Goal: Task Accomplishment & Management: Use online tool/utility

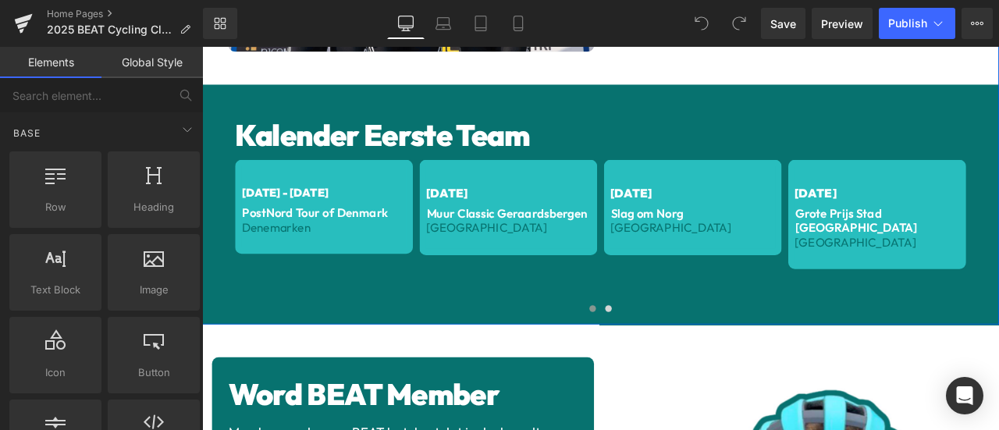
scroll to position [1430, 0]
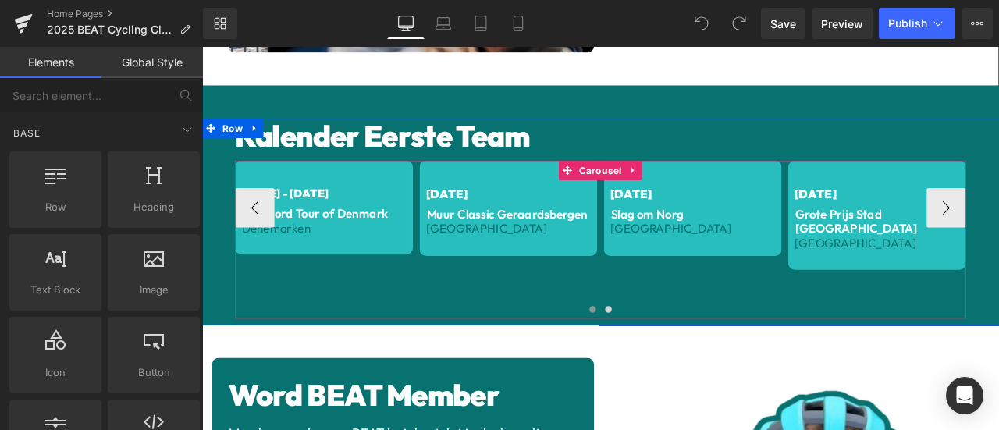
click at [662, 186] on span "Carousel" at bounding box center [674, 193] width 58 height 23
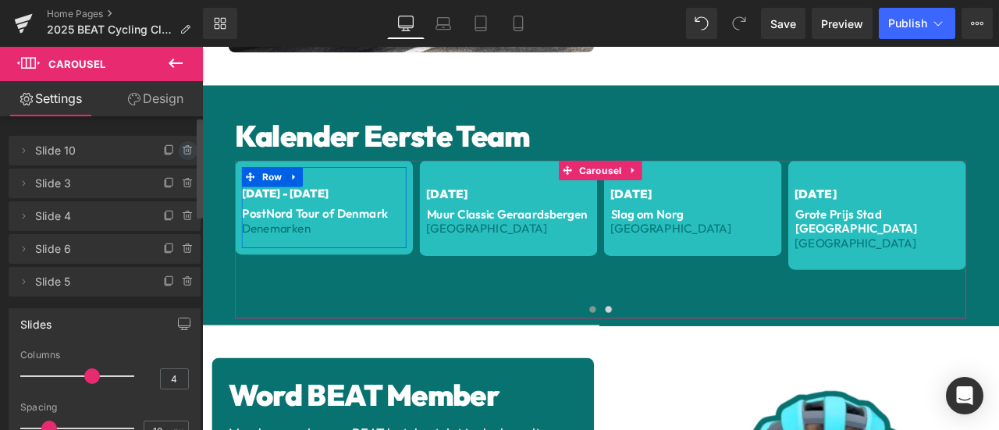
click at [183, 147] on icon at bounding box center [187, 147] width 9 height 0
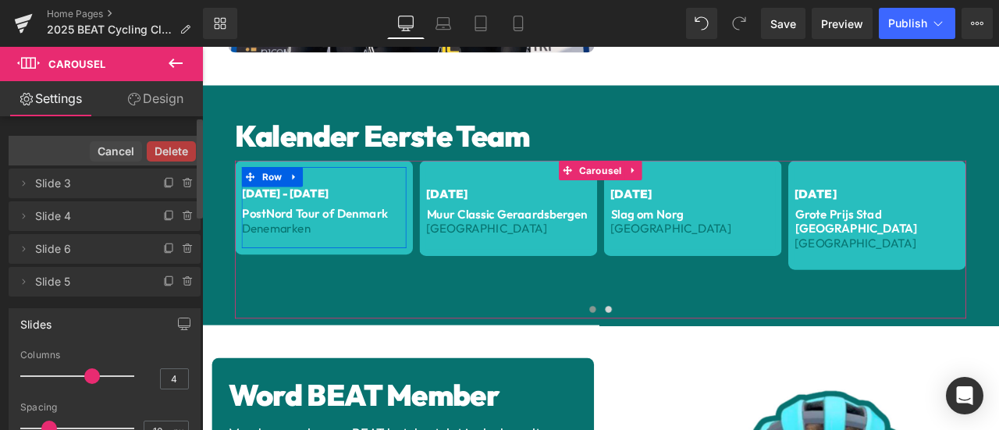
click at [183, 147] on button "Delete" at bounding box center [171, 151] width 49 height 20
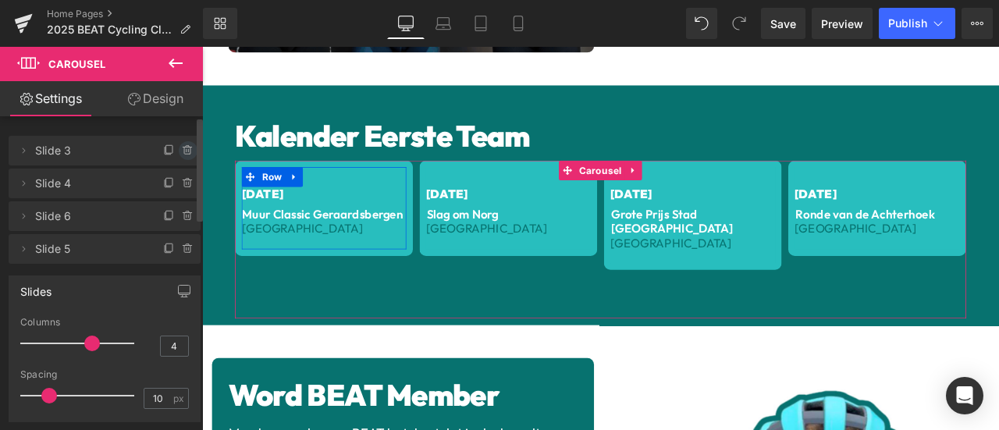
click at [182, 151] on icon at bounding box center [188, 150] width 12 height 12
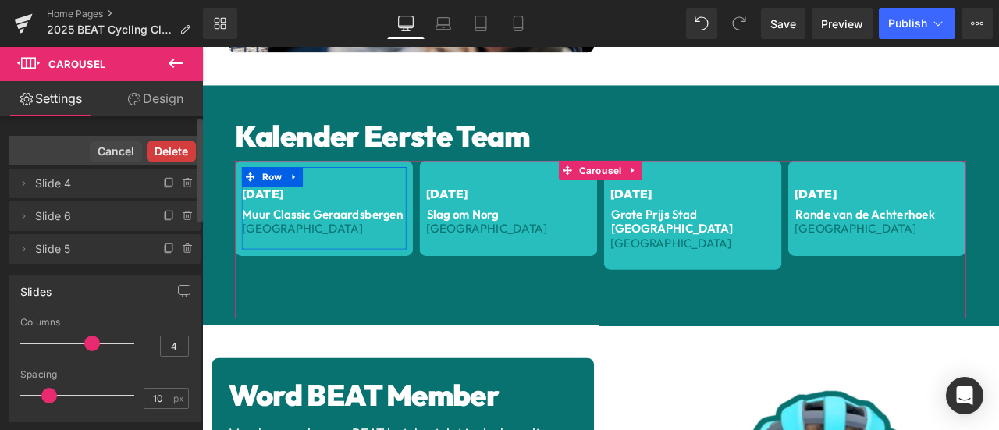
click at [175, 151] on button "Delete" at bounding box center [171, 151] width 49 height 20
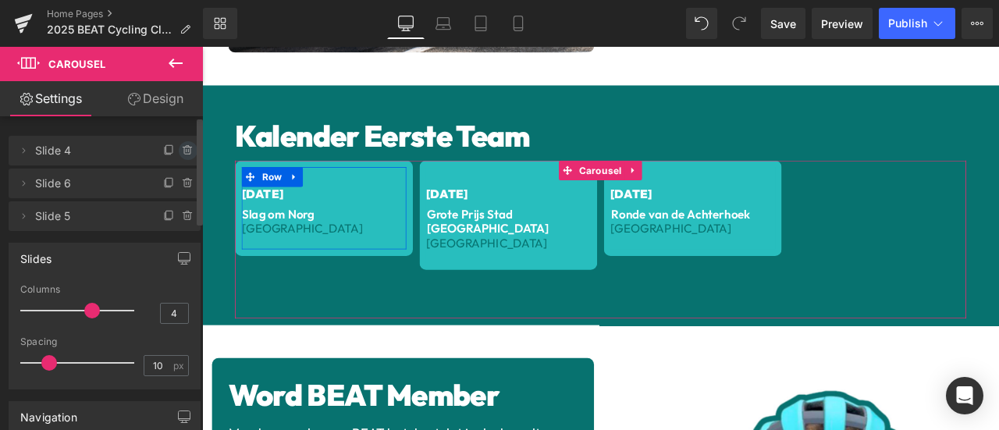
click at [184, 151] on icon at bounding box center [187, 150] width 6 height 7
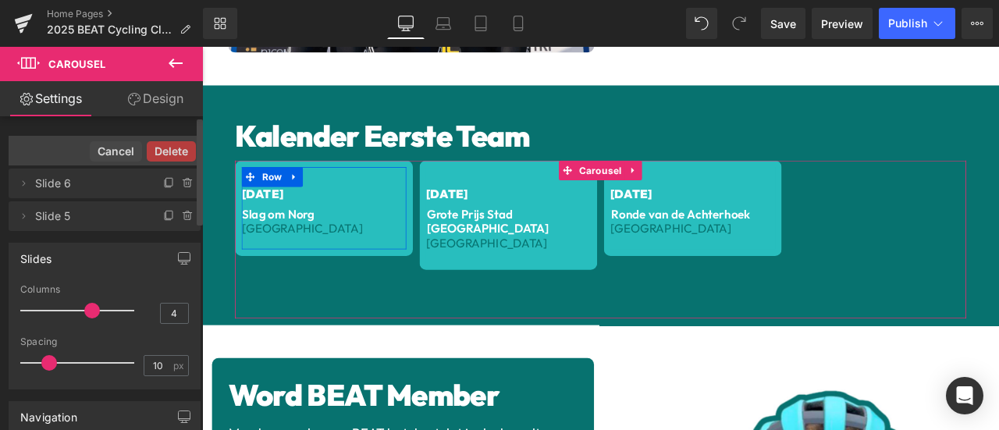
click at [178, 151] on button "Delete" at bounding box center [171, 151] width 49 height 20
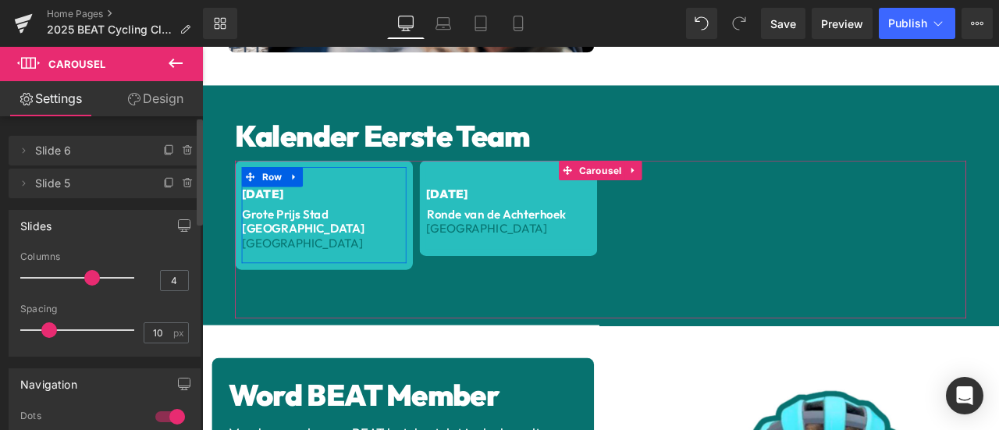
click at [184, 151] on icon at bounding box center [187, 150] width 6 height 7
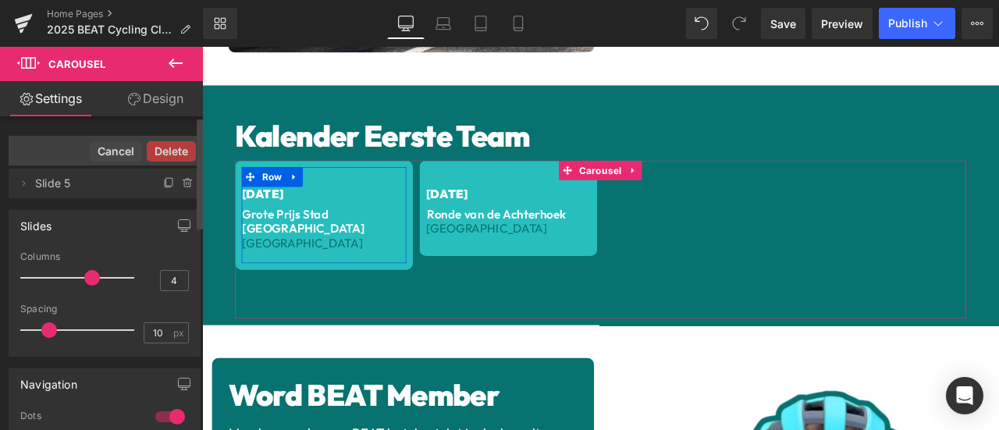
click at [178, 151] on button "Delete" at bounding box center [171, 151] width 49 height 20
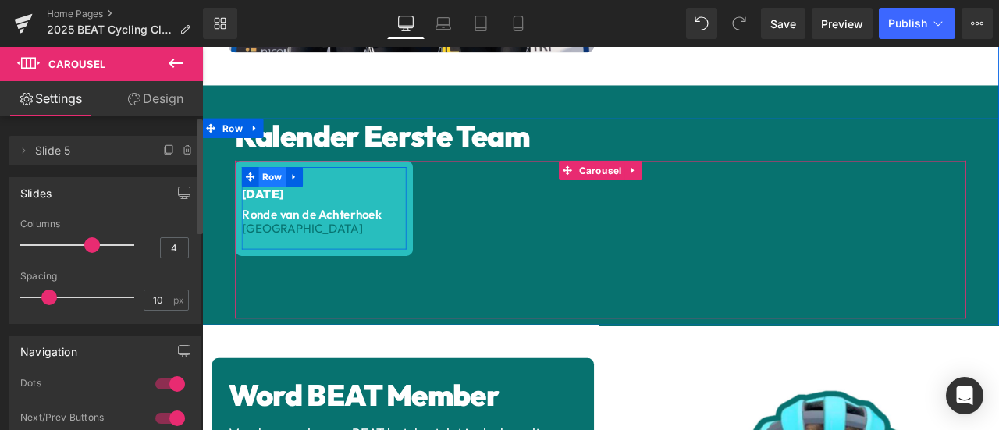
click at [279, 190] on span "Row" at bounding box center [285, 201] width 32 height 23
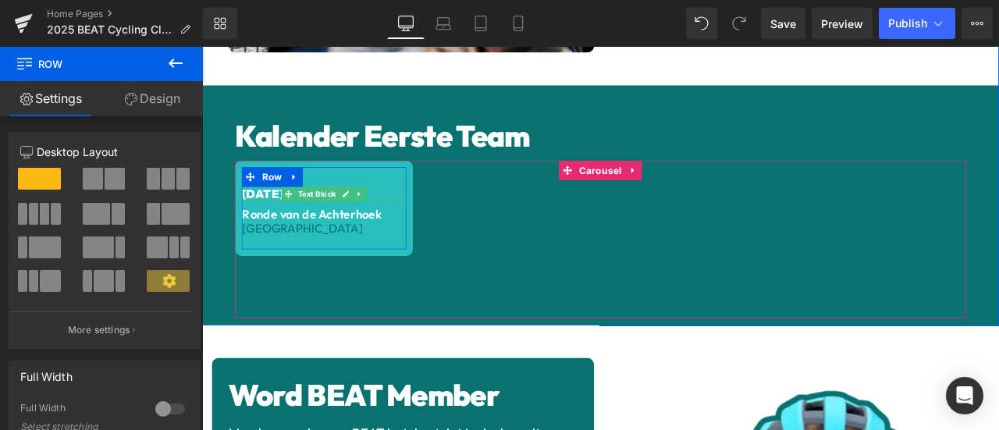
click at [269, 225] on div at bounding box center [346, 227] width 195 height 4
click at [269, 218] on span "[DATE]" at bounding box center [273, 221] width 49 height 18
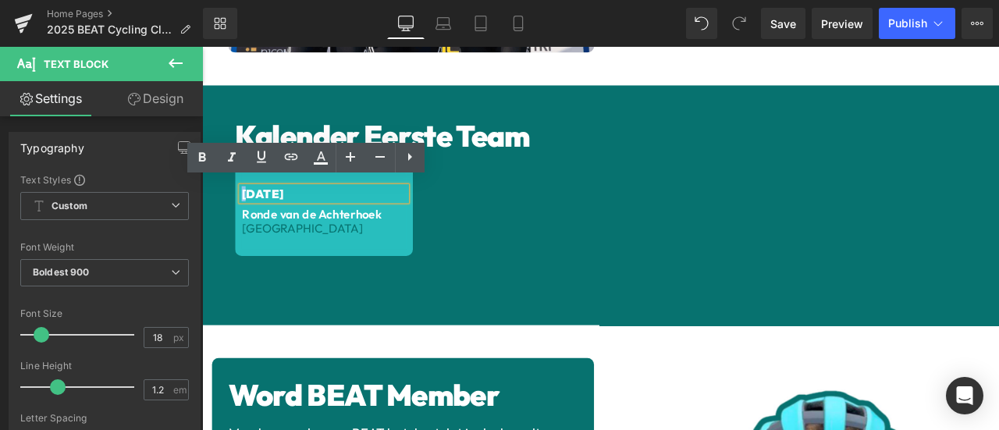
click at [249, 212] on span "[DATE]" at bounding box center [273, 221] width 49 height 18
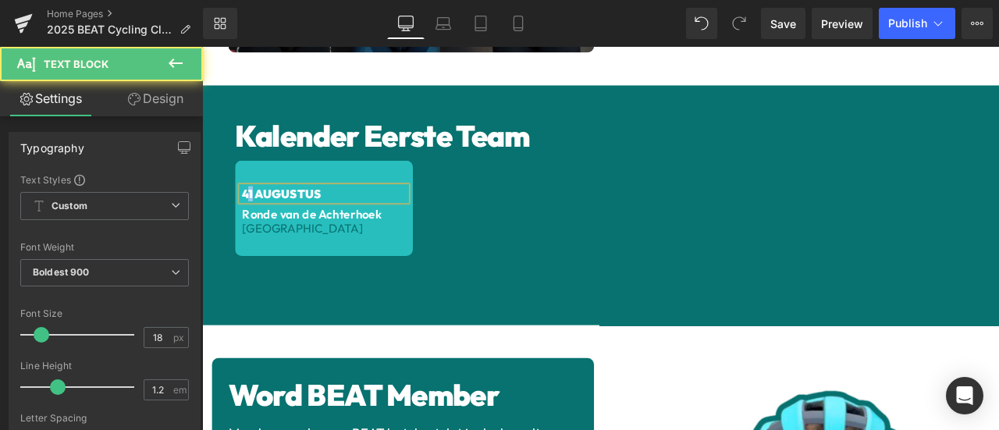
click at [250, 212] on span "41 AUGUSTUS" at bounding box center [296, 221] width 94 height 18
drag, startPoint x: 257, startPoint y: 214, endPoint x: 328, endPoint y: 218, distance: 71.1
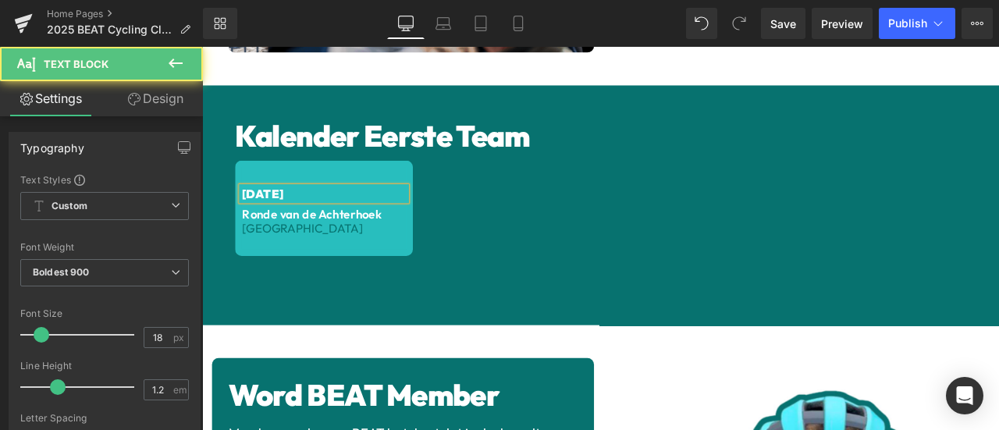
click at [298, 218] on span "[DATE]" at bounding box center [273, 221] width 49 height 18
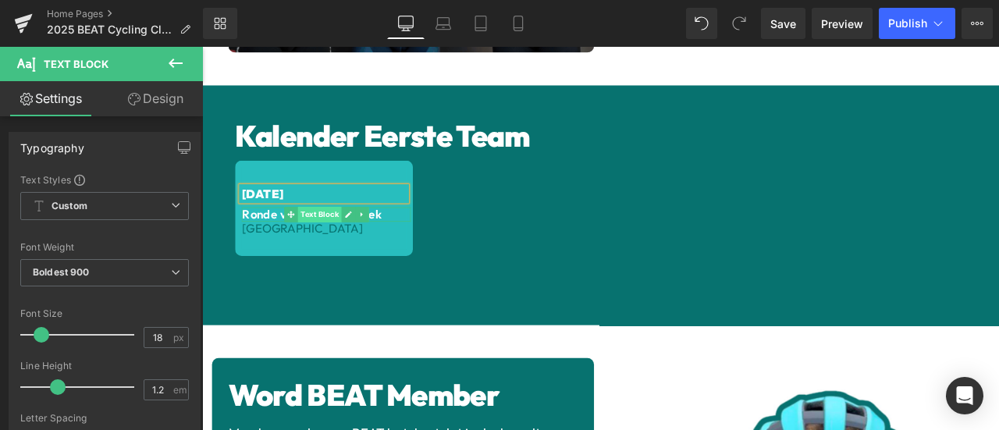
click at [346, 236] on span "Text Block" at bounding box center [340, 245] width 51 height 19
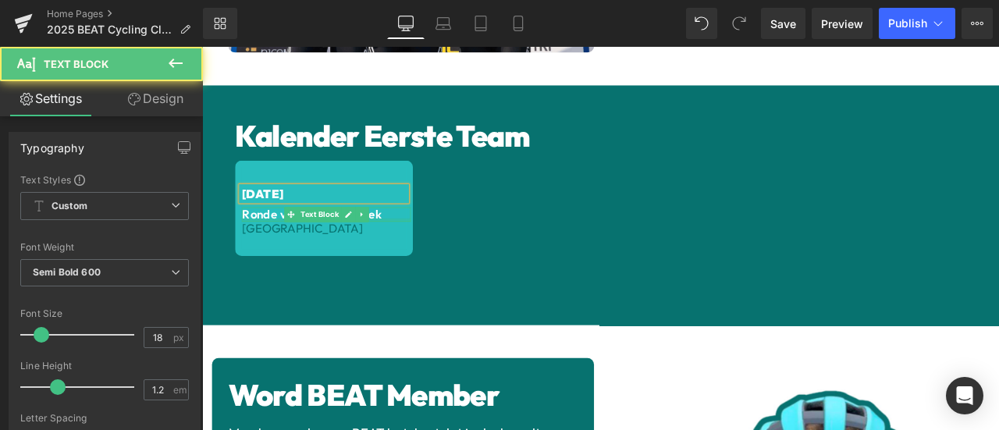
click at [409, 242] on p "Ronde van de Achterhoek" at bounding box center [350, 245] width 200 height 17
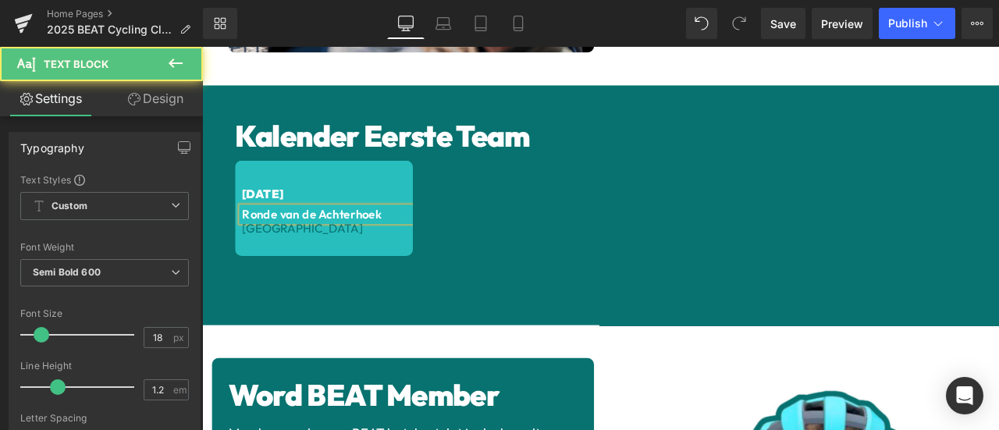
click at [409, 242] on p "Ronde van de Achterhoek" at bounding box center [350, 245] width 200 height 17
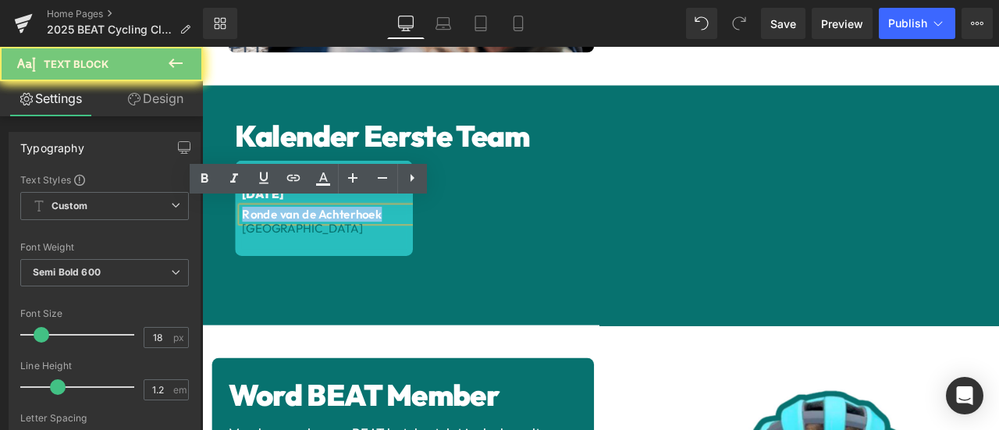
drag, startPoint x: 409, startPoint y: 242, endPoint x: 305, endPoint y: 243, distance: 103.8
click at [305, 243] on p "Ronde van de Achterhoek" at bounding box center [350, 245] width 200 height 17
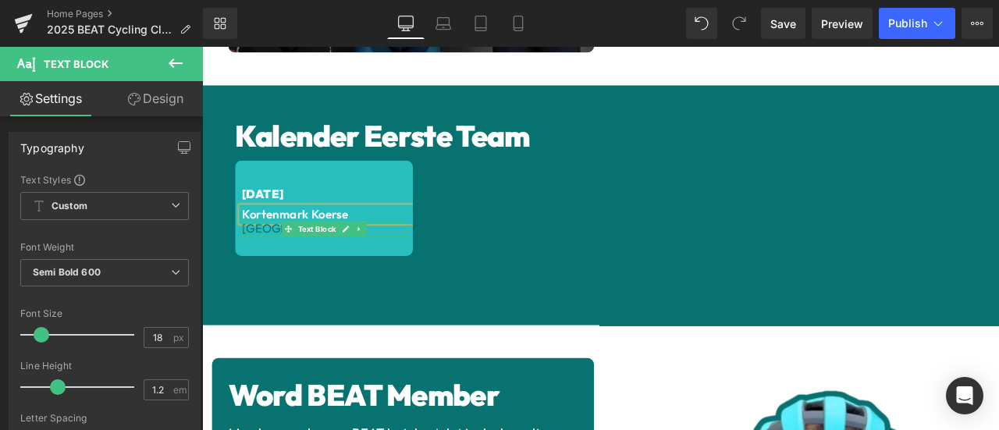
click at [286, 254] on span "[GEOGRAPHIC_DATA]" at bounding box center [321, 263] width 144 height 18
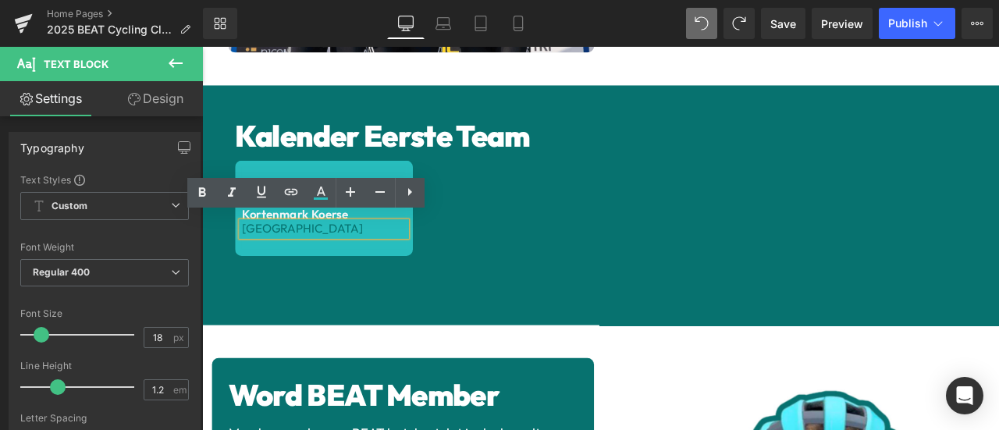
click at [270, 260] on span "[GEOGRAPHIC_DATA]" at bounding box center [321, 263] width 144 height 18
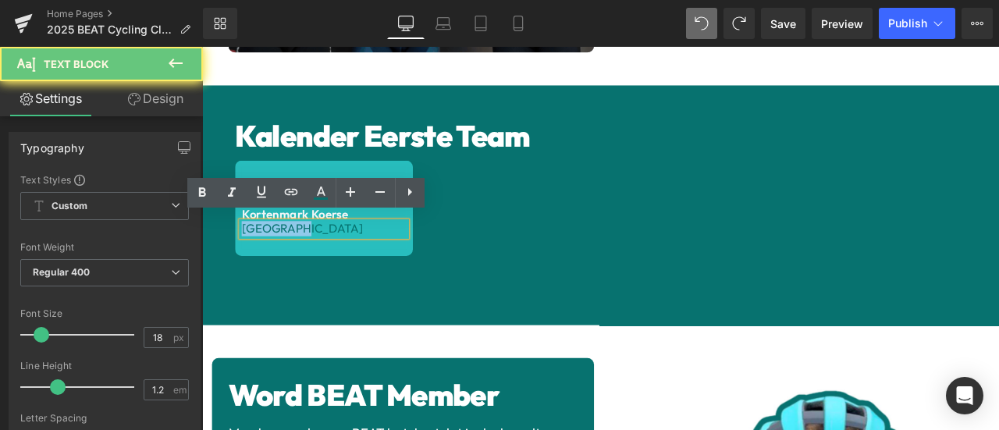
click at [270, 260] on span "[GEOGRAPHIC_DATA]" at bounding box center [321, 263] width 144 height 18
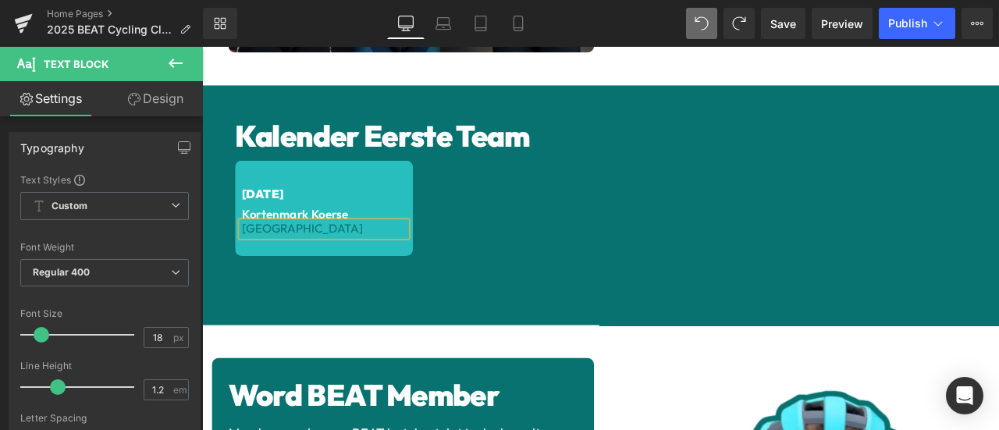
click at [623, 203] on div "[DATE] Text Block Kortenmark Koerse Text Block België Text Block Row" at bounding box center [674, 275] width 866 height 187
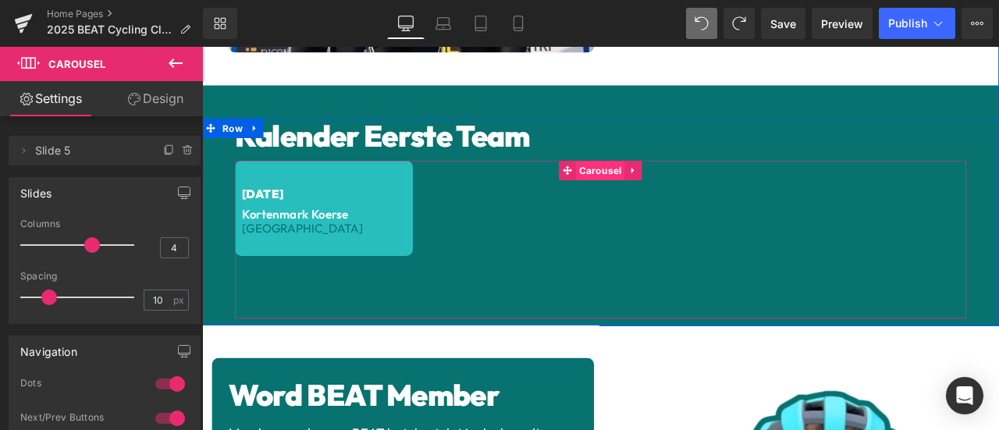
click at [662, 186] on span "Carousel" at bounding box center [674, 194] width 58 height 23
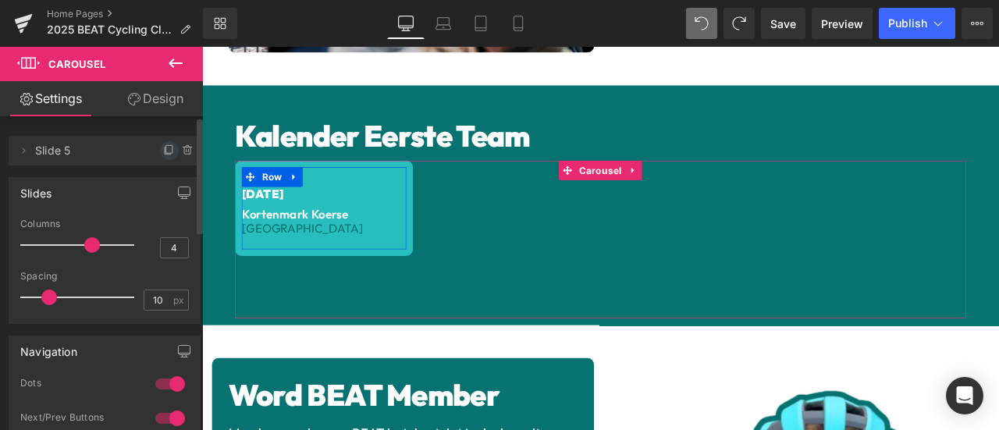
click at [163, 152] on icon at bounding box center [169, 150] width 12 height 12
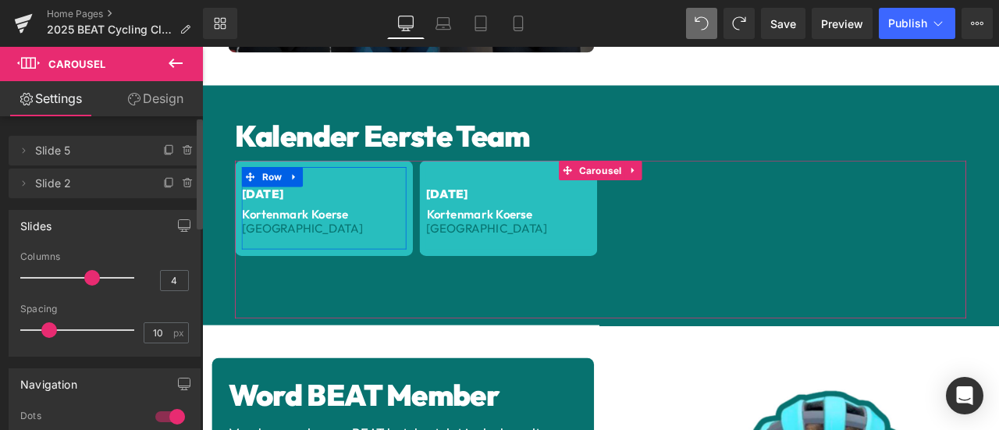
click at [163, 152] on icon at bounding box center [169, 150] width 12 height 12
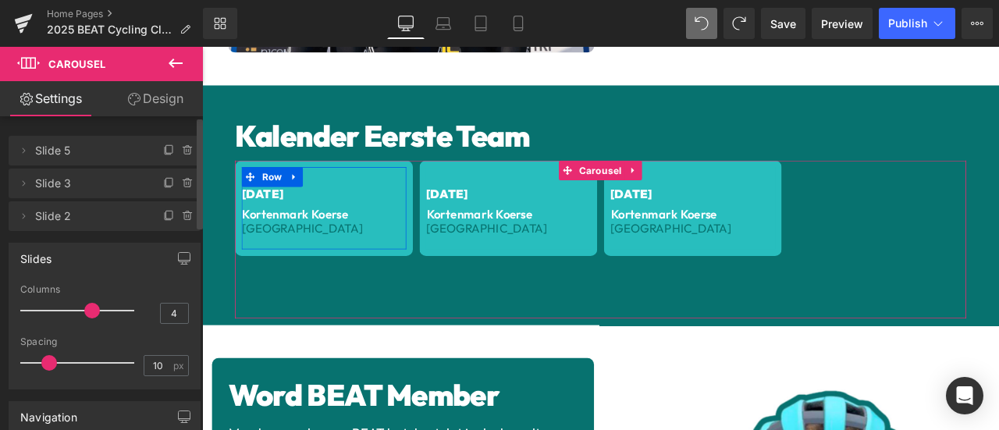
click at [163, 152] on icon at bounding box center [169, 150] width 12 height 12
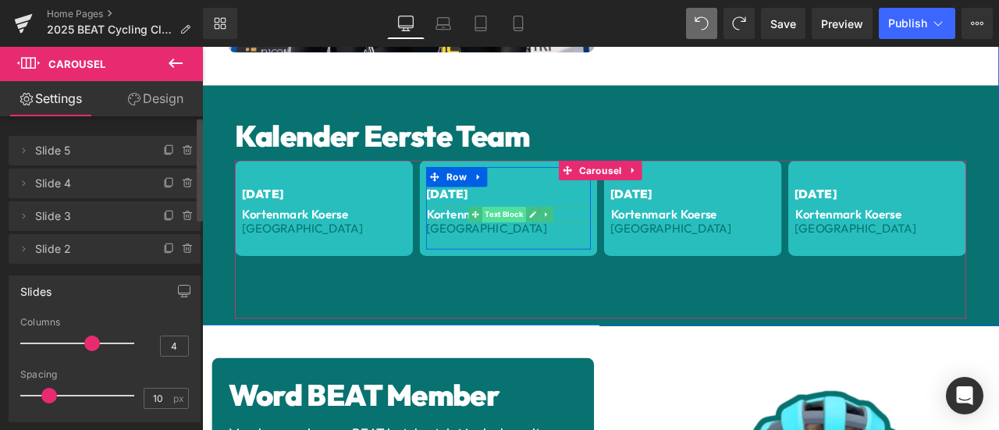
click at [535, 241] on span "Text Block" at bounding box center [559, 245] width 51 height 19
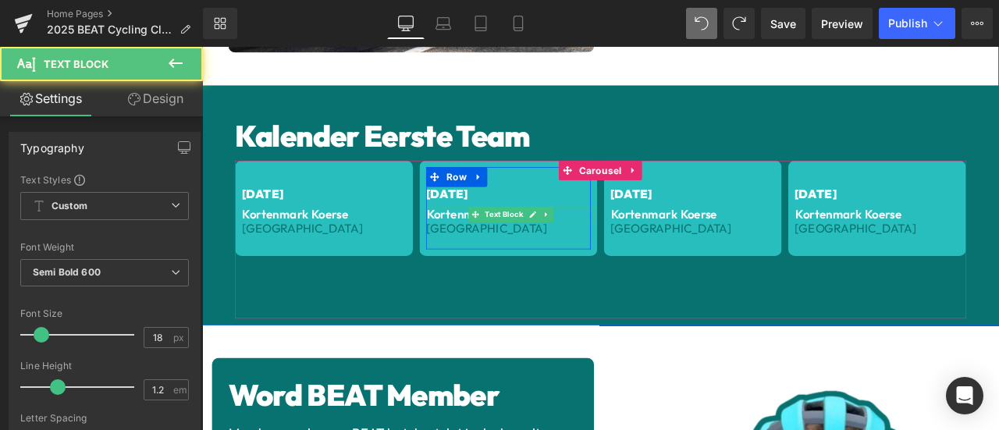
click at [480, 241] on p "Kortenmark Koerse" at bounding box center [568, 245] width 200 height 17
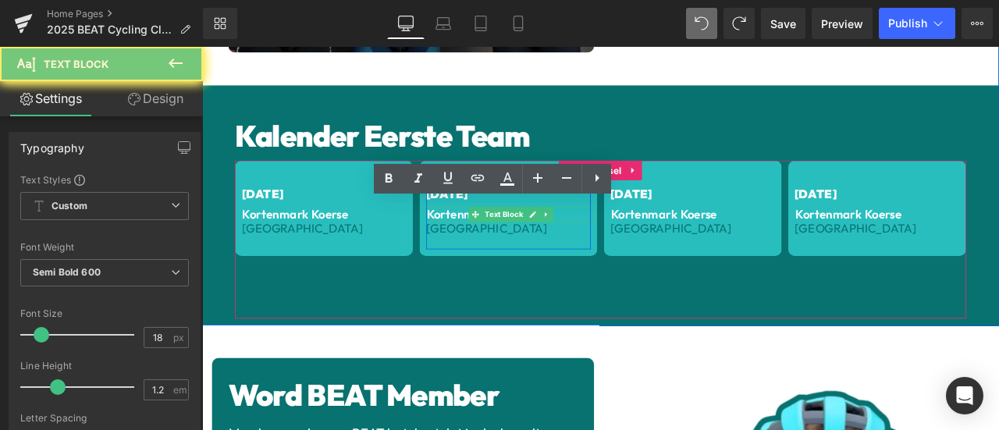
click at [480, 241] on p "Kortenmark Koerse" at bounding box center [568, 245] width 200 height 17
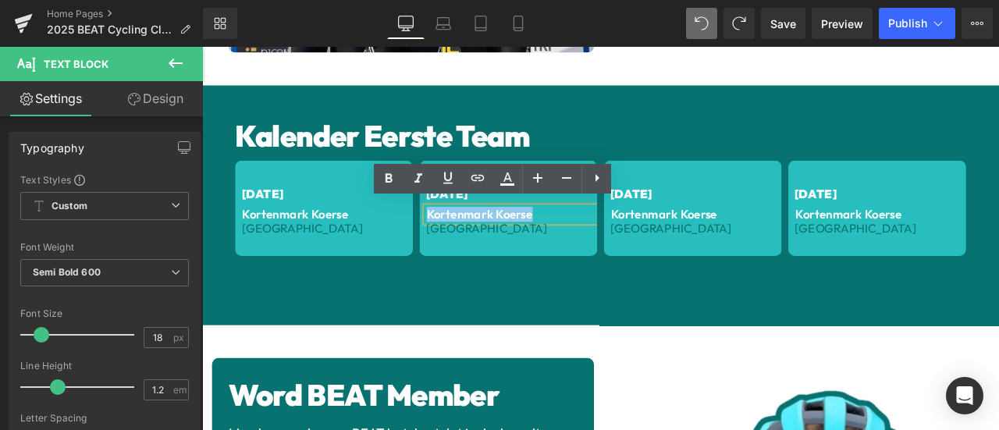
drag, startPoint x: 587, startPoint y: 236, endPoint x: 464, endPoint y: 242, distance: 122.6
click at [468, 242] on p "Kortenmark Koerse" at bounding box center [568, 245] width 200 height 17
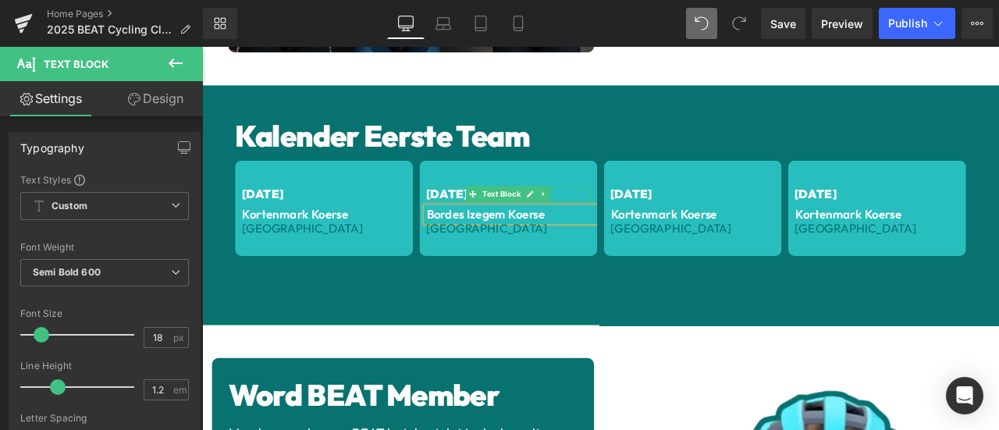
click at [470, 215] on span "[DATE]" at bounding box center [491, 221] width 49 height 18
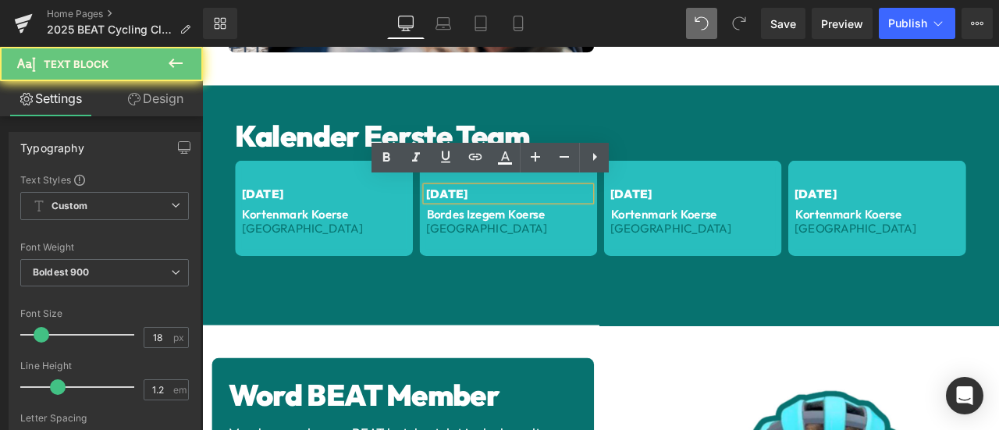
click at [467, 215] on span "[DATE]" at bounding box center [491, 221] width 49 height 18
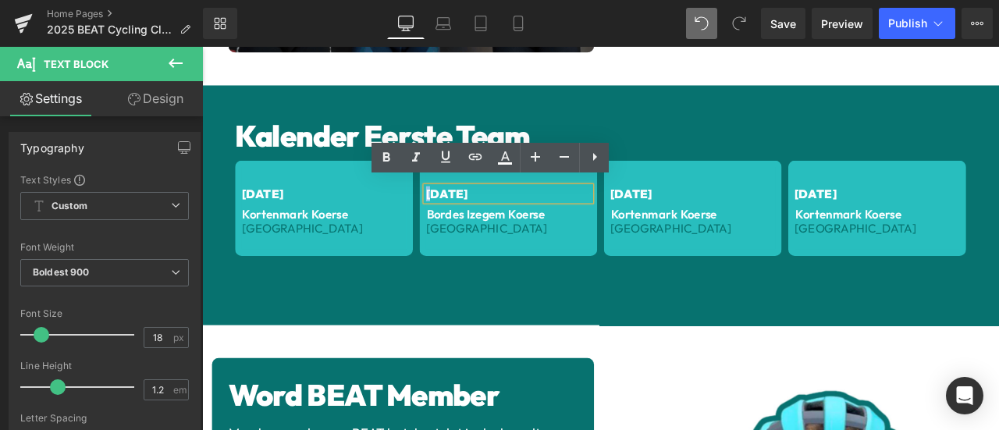
click at [467, 214] on span "[DATE]" at bounding box center [491, 221] width 49 height 18
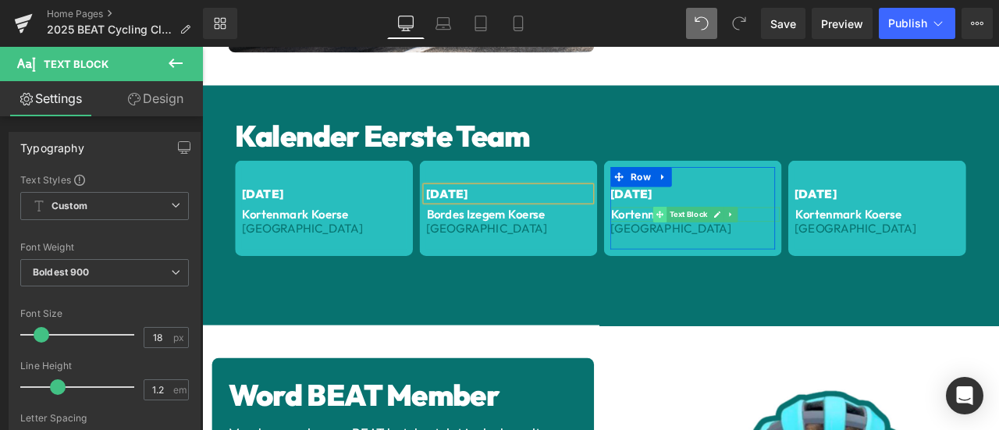
click at [736, 245] on span at bounding box center [744, 245] width 16 height 19
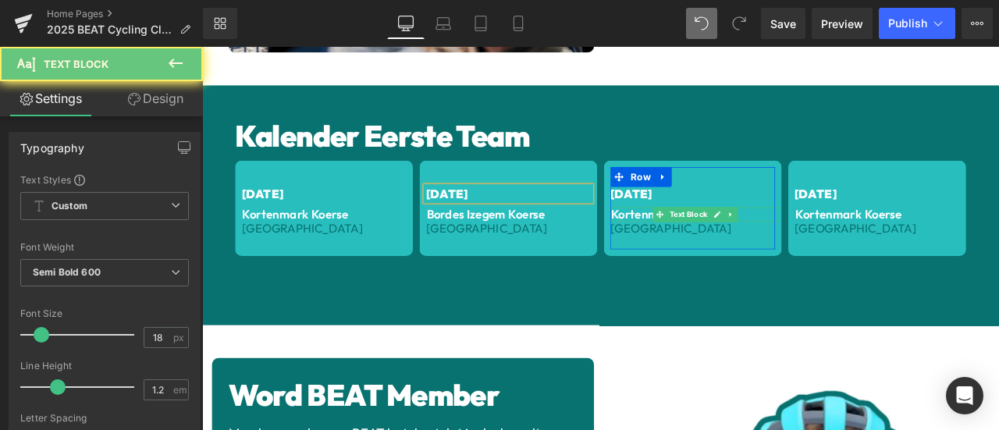
click at [714, 242] on p "Kortenmark Koerse" at bounding box center [786, 245] width 200 height 17
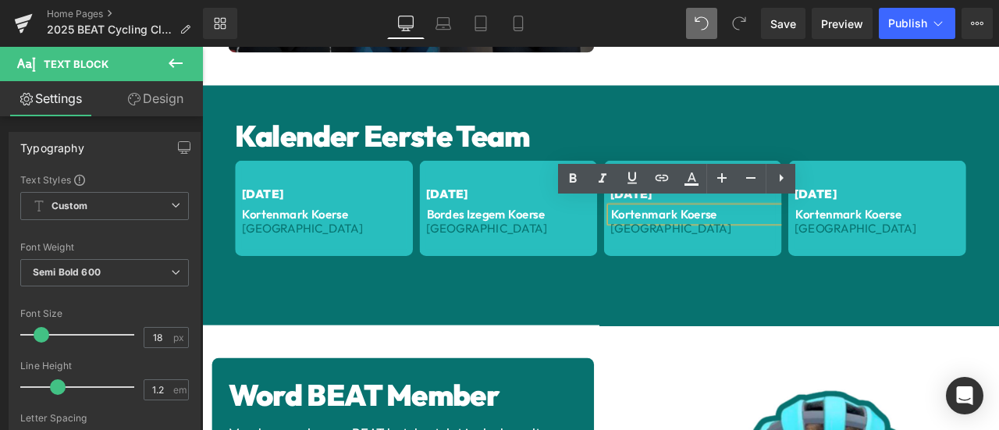
click at [746, 242] on p "Kortenmark Koerse" at bounding box center [786, 245] width 200 height 17
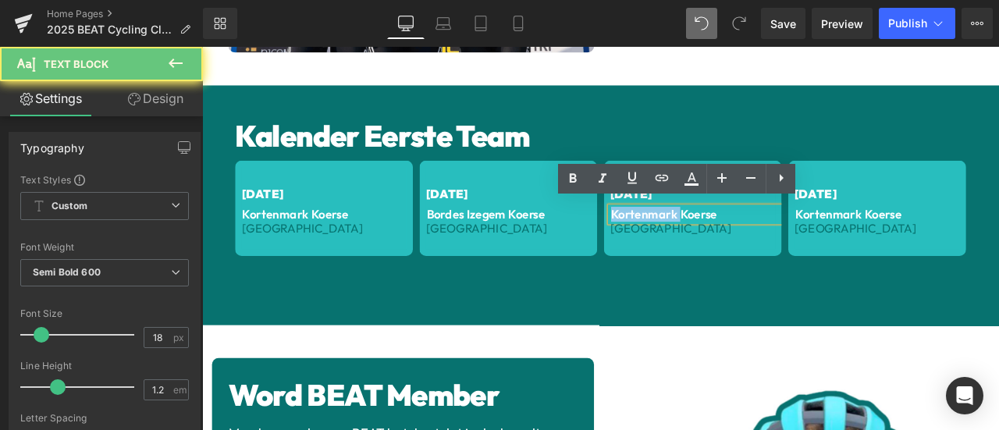
click at [746, 242] on p "Kortenmark Koerse" at bounding box center [786, 245] width 200 height 17
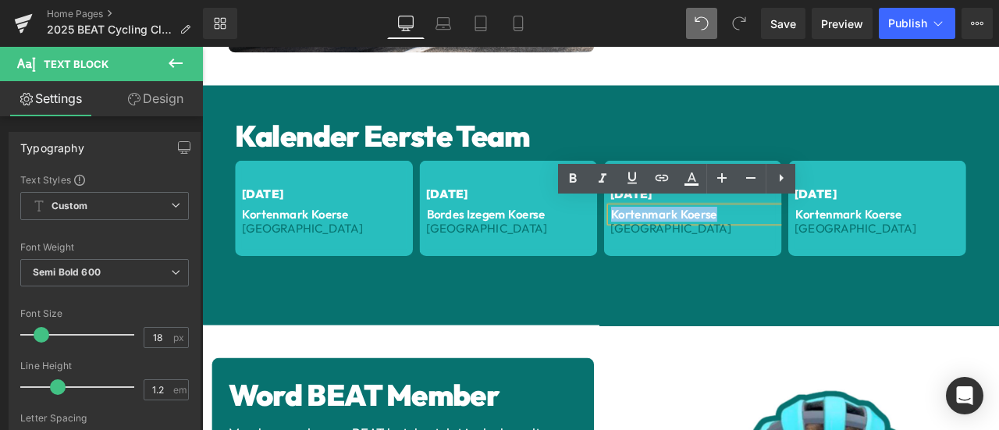
drag, startPoint x: 801, startPoint y: 238, endPoint x: 684, endPoint y: 236, distance: 117.0
click at [686, 237] on p "Kortenmark Koerse" at bounding box center [786, 245] width 200 height 17
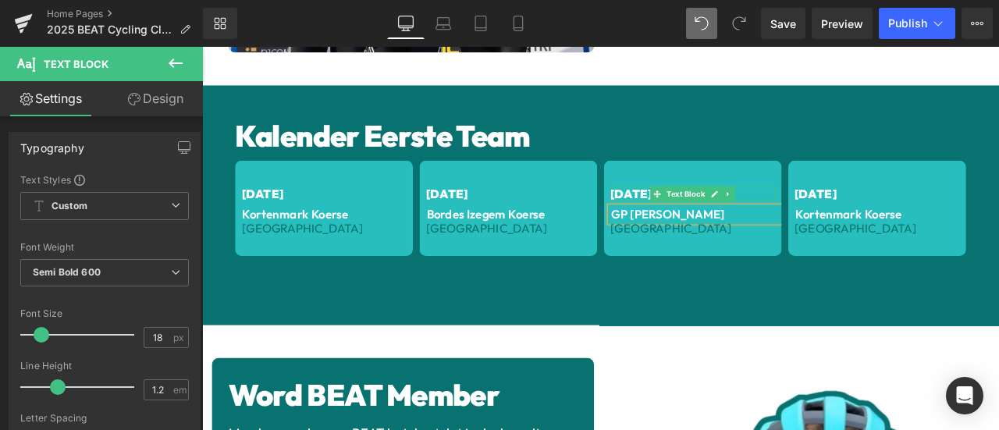
click at [686, 215] on span "[DATE]" at bounding box center [710, 221] width 49 height 18
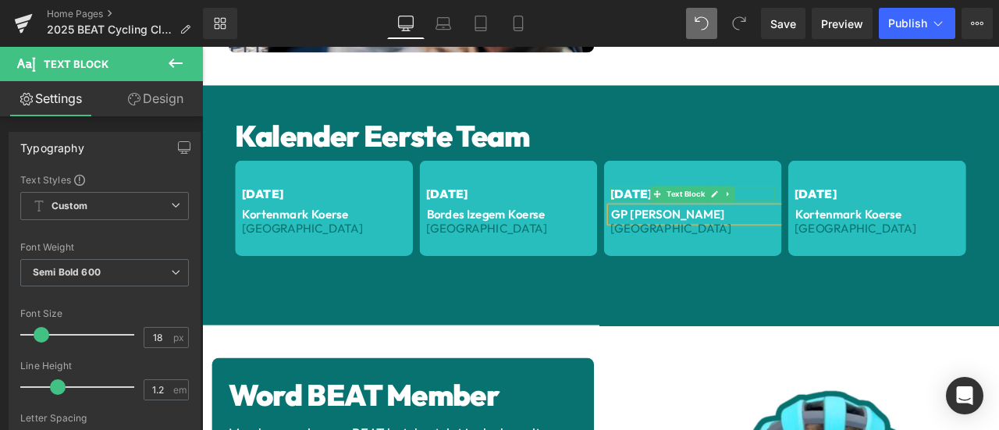
click at [686, 215] on span "[DATE]" at bounding box center [710, 221] width 49 height 18
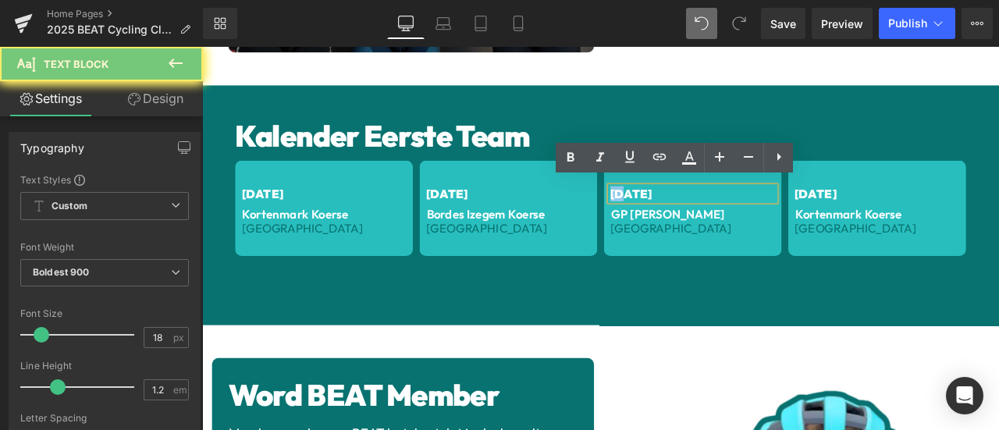
click at [686, 215] on span "[DATE]" at bounding box center [710, 221] width 49 height 18
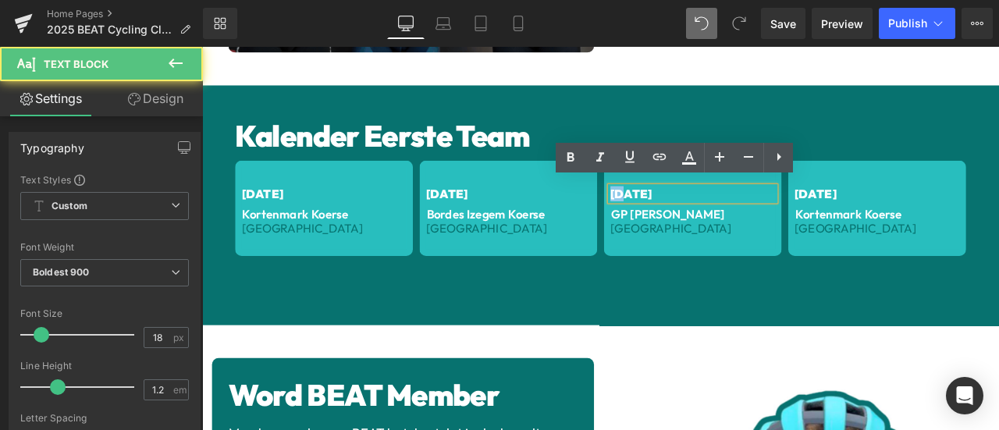
click at [686, 215] on span "[DATE]" at bounding box center [710, 221] width 49 height 18
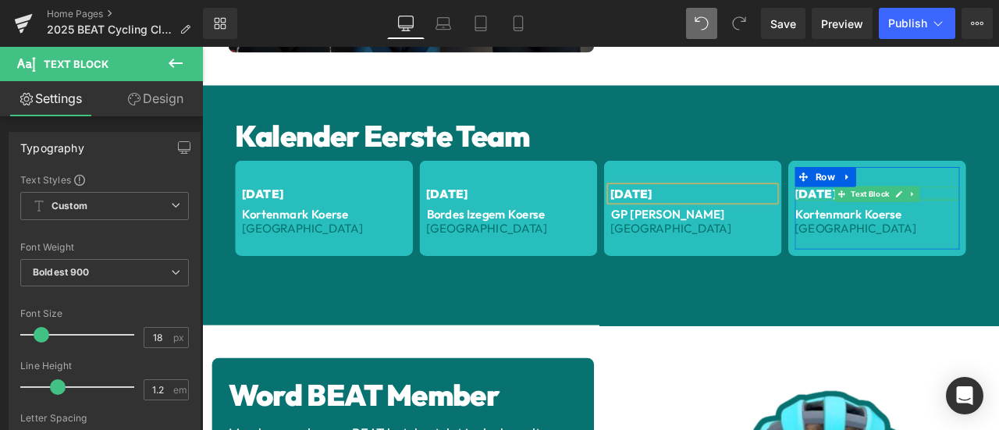
click at [907, 225] on div at bounding box center [1001, 227] width 195 height 4
click at [907, 220] on span "[DATE]" at bounding box center [928, 221] width 49 height 18
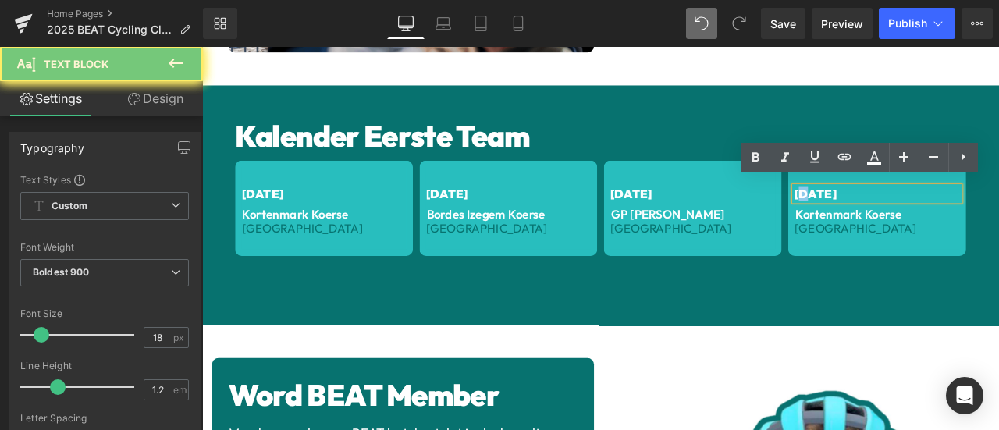
click at [907, 215] on span "[DATE]" at bounding box center [928, 221] width 49 height 18
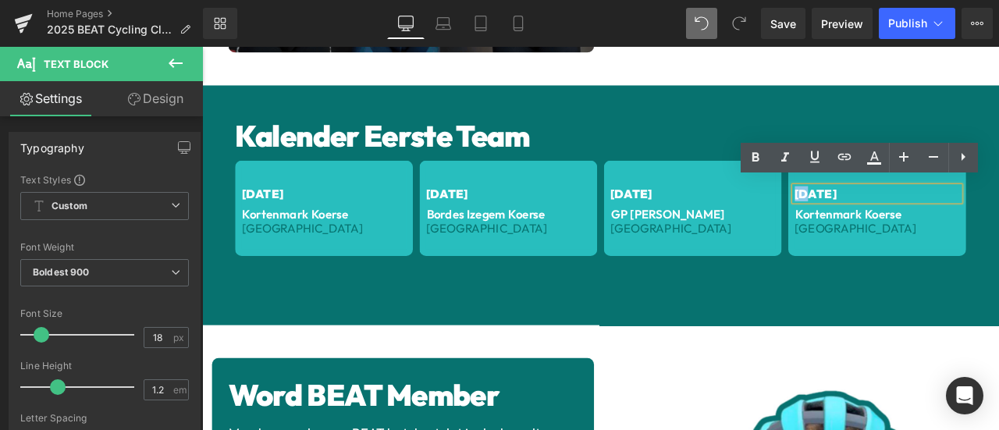
click at [904, 214] on span "[DATE]" at bounding box center [928, 221] width 49 height 18
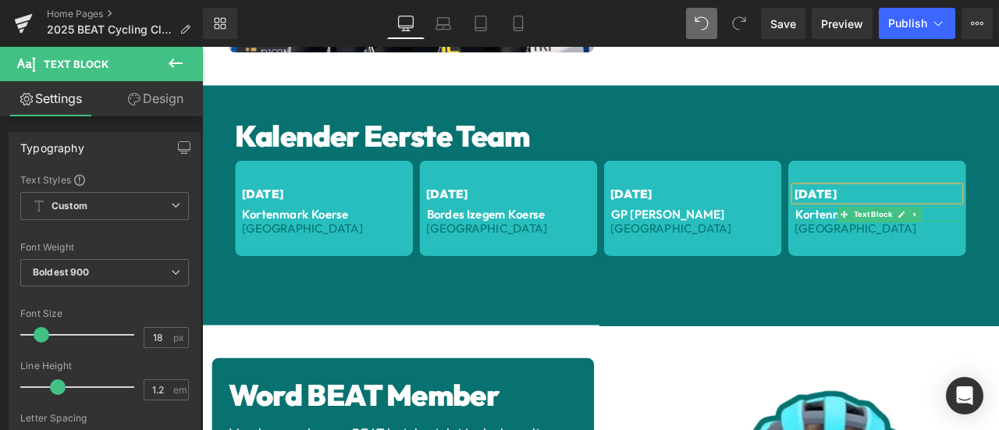
click at [946, 237] on p "Kortenmark Koerse" at bounding box center [1005, 245] width 200 height 17
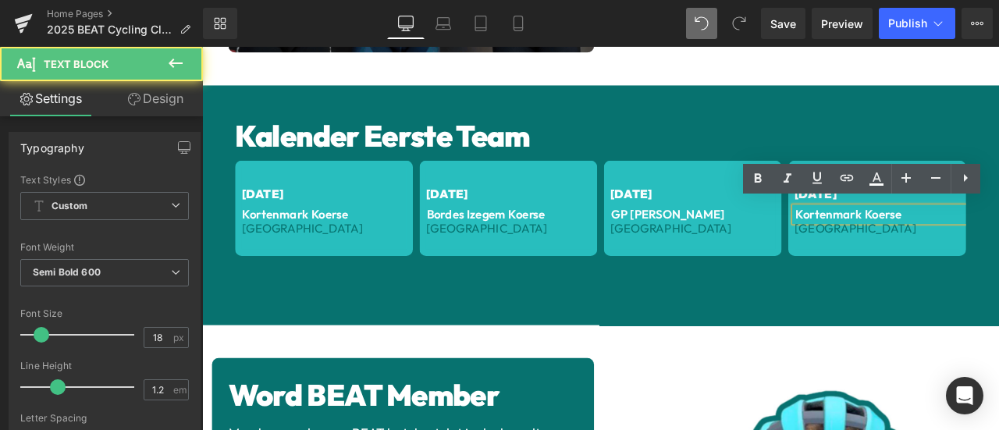
click at [924, 237] on p "Kortenmark Koerse" at bounding box center [1005, 245] width 200 height 17
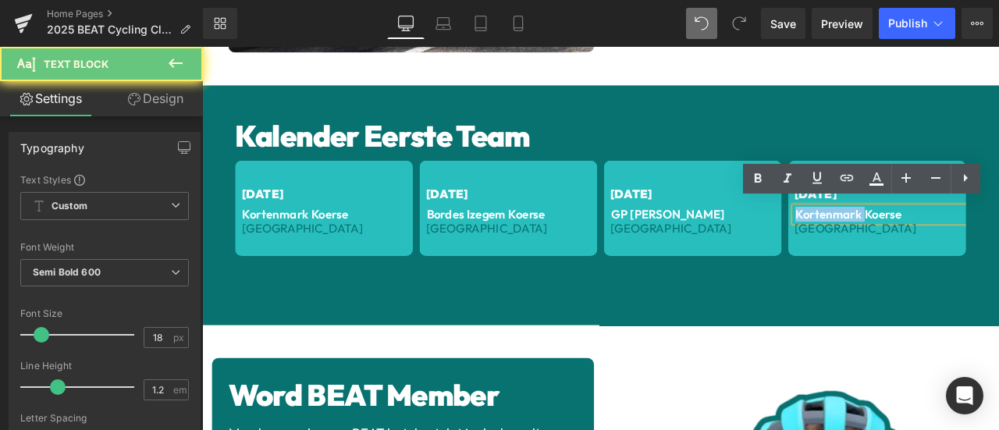
click at [924, 237] on p "Kortenmark Koerse" at bounding box center [1005, 245] width 200 height 17
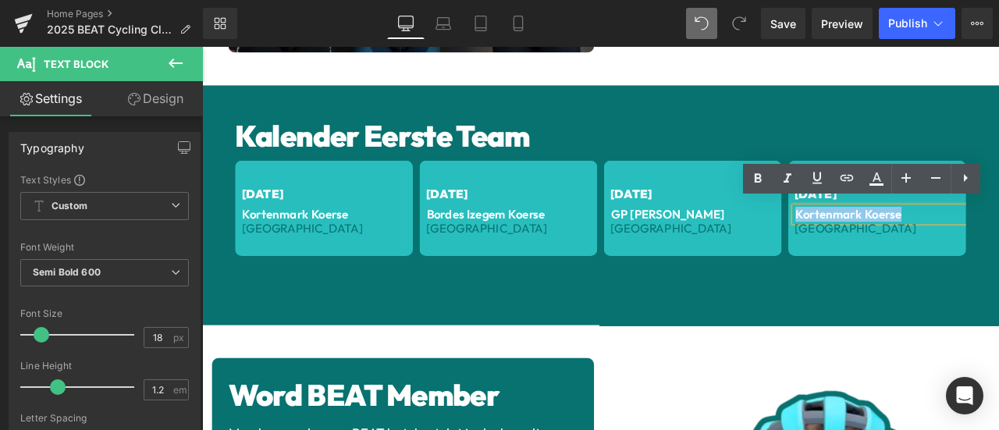
drag, startPoint x: 1024, startPoint y: 240, endPoint x: 899, endPoint y: 237, distance: 124.9
click at [905, 237] on p "Kortenmark Koerse" at bounding box center [1005, 245] width 200 height 17
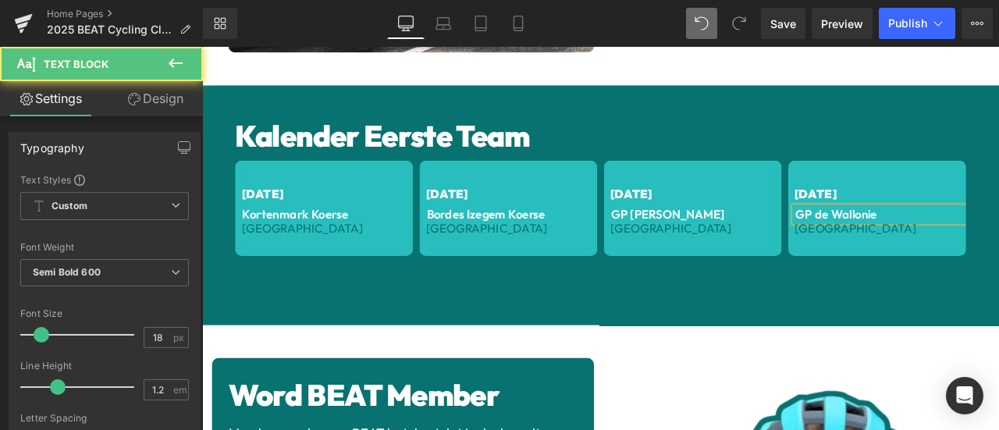
click at [910, 240] on p "GP de Wallonie" at bounding box center [1005, 245] width 200 height 17
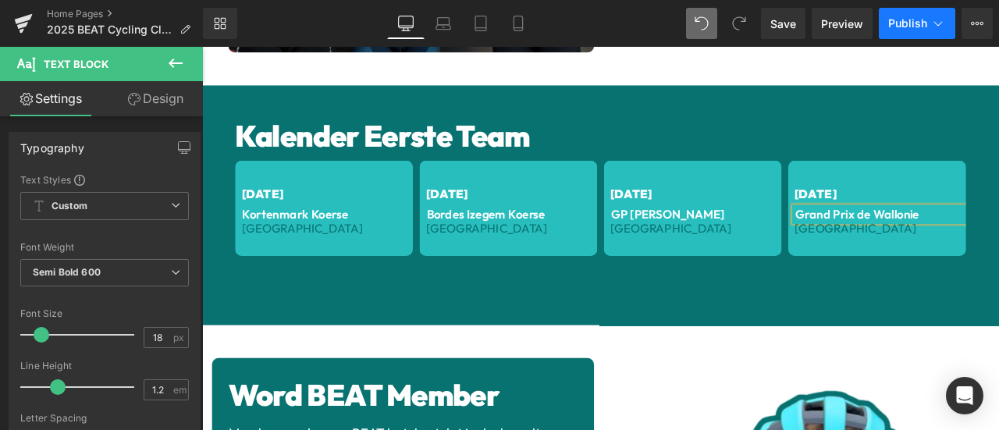
click at [906, 21] on span "Publish" at bounding box center [907, 23] width 39 height 12
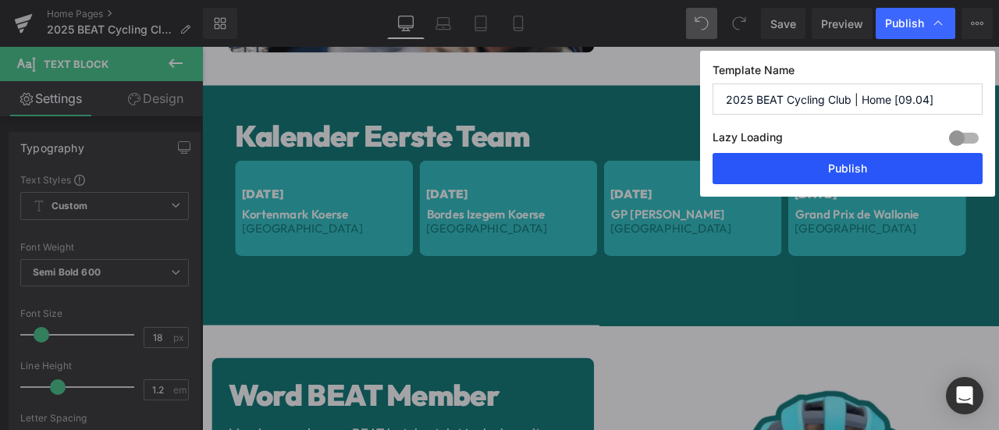
click at [867, 172] on button "Publish" at bounding box center [847, 168] width 270 height 31
